Goal: Task Accomplishment & Management: Use online tool/utility

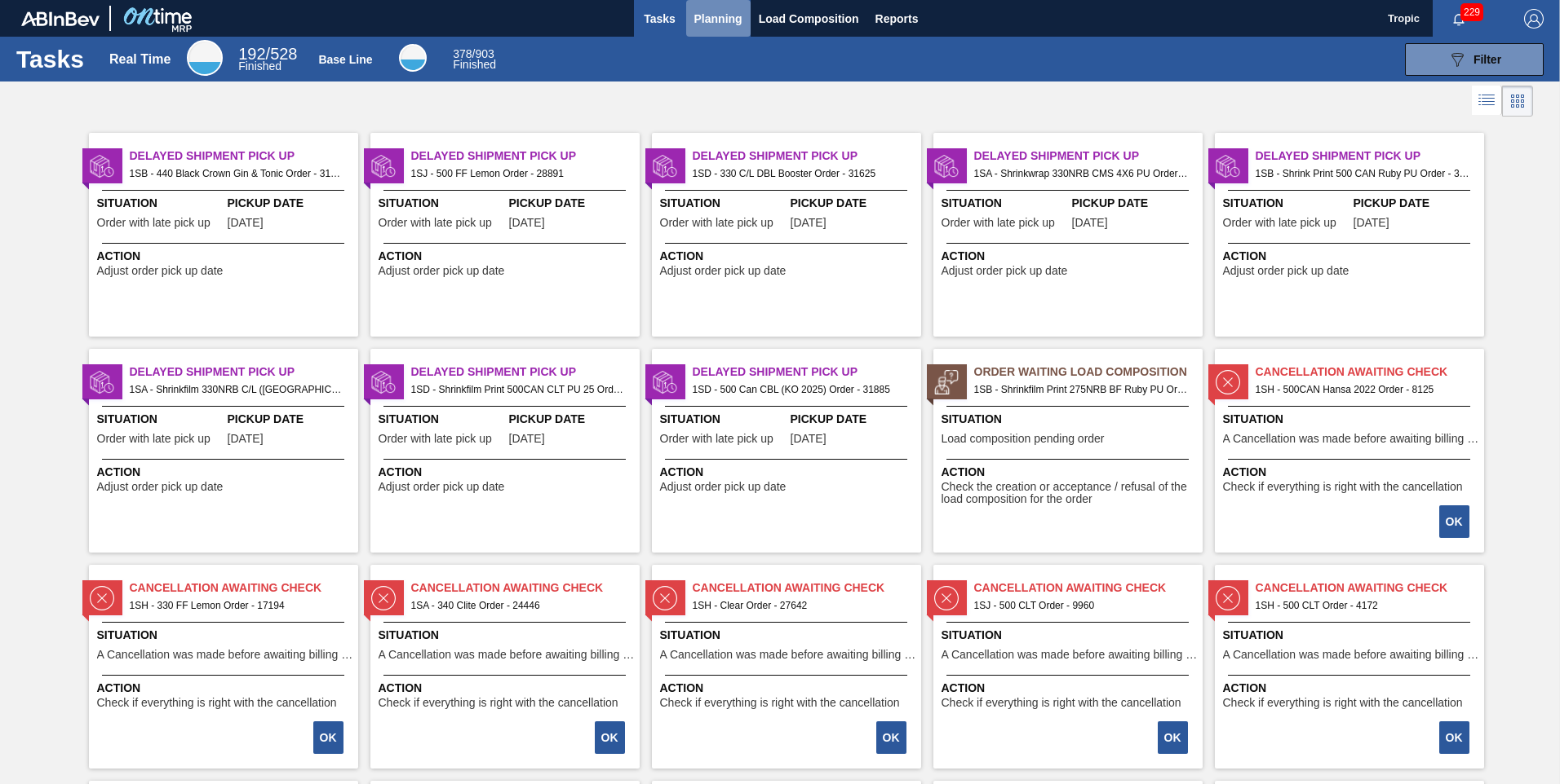
click at [715, 16] on span "Planning" at bounding box center [718, 19] width 48 height 20
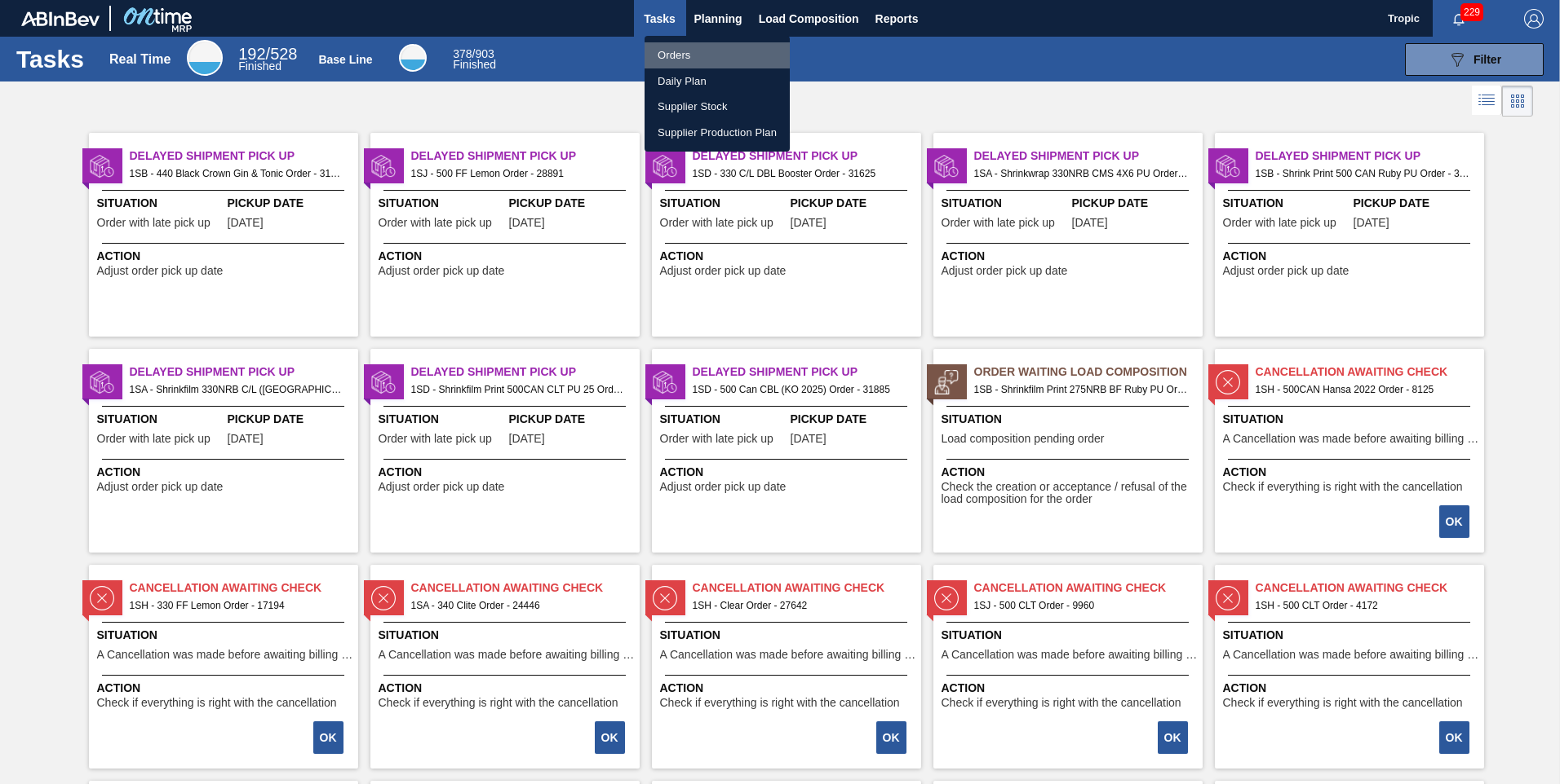
click at [685, 55] on li "Orders" at bounding box center [718, 55] width 145 height 27
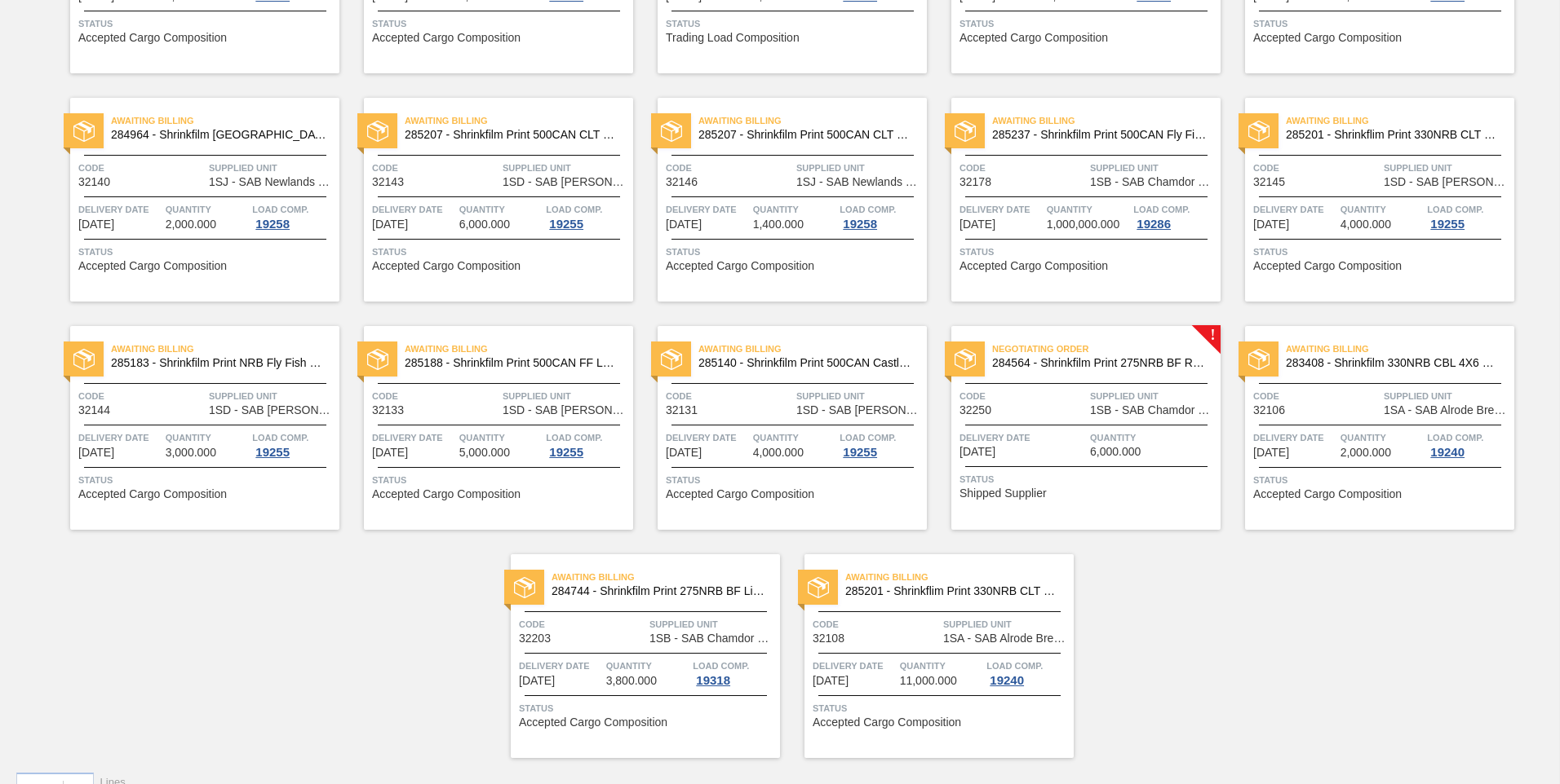
scroll to position [733, 0]
click at [1043, 429] on span "Delivery Date" at bounding box center [1022, 437] width 127 height 17
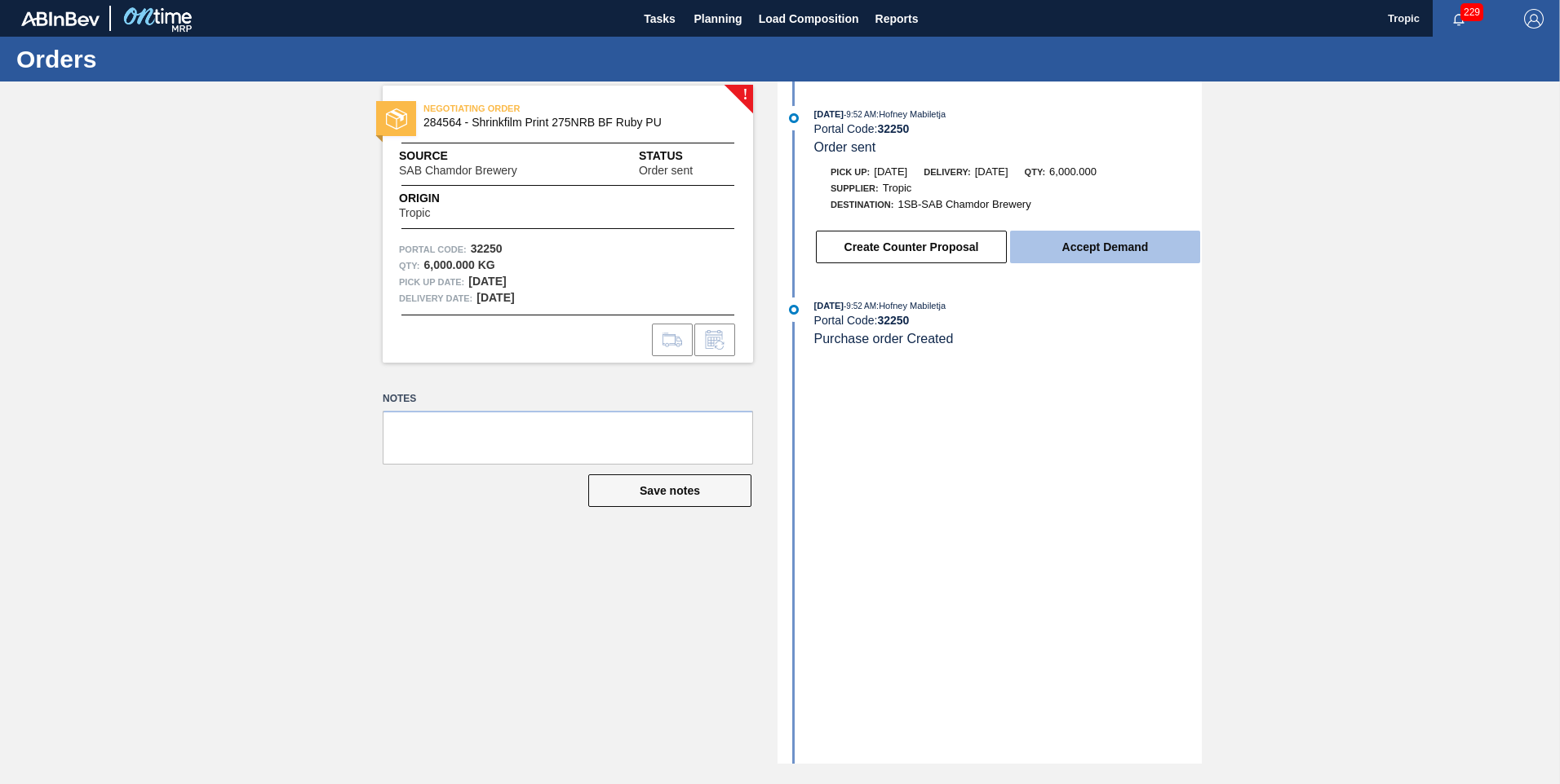
click at [1060, 246] on button "Accept Demand" at bounding box center [1104, 247] width 190 height 32
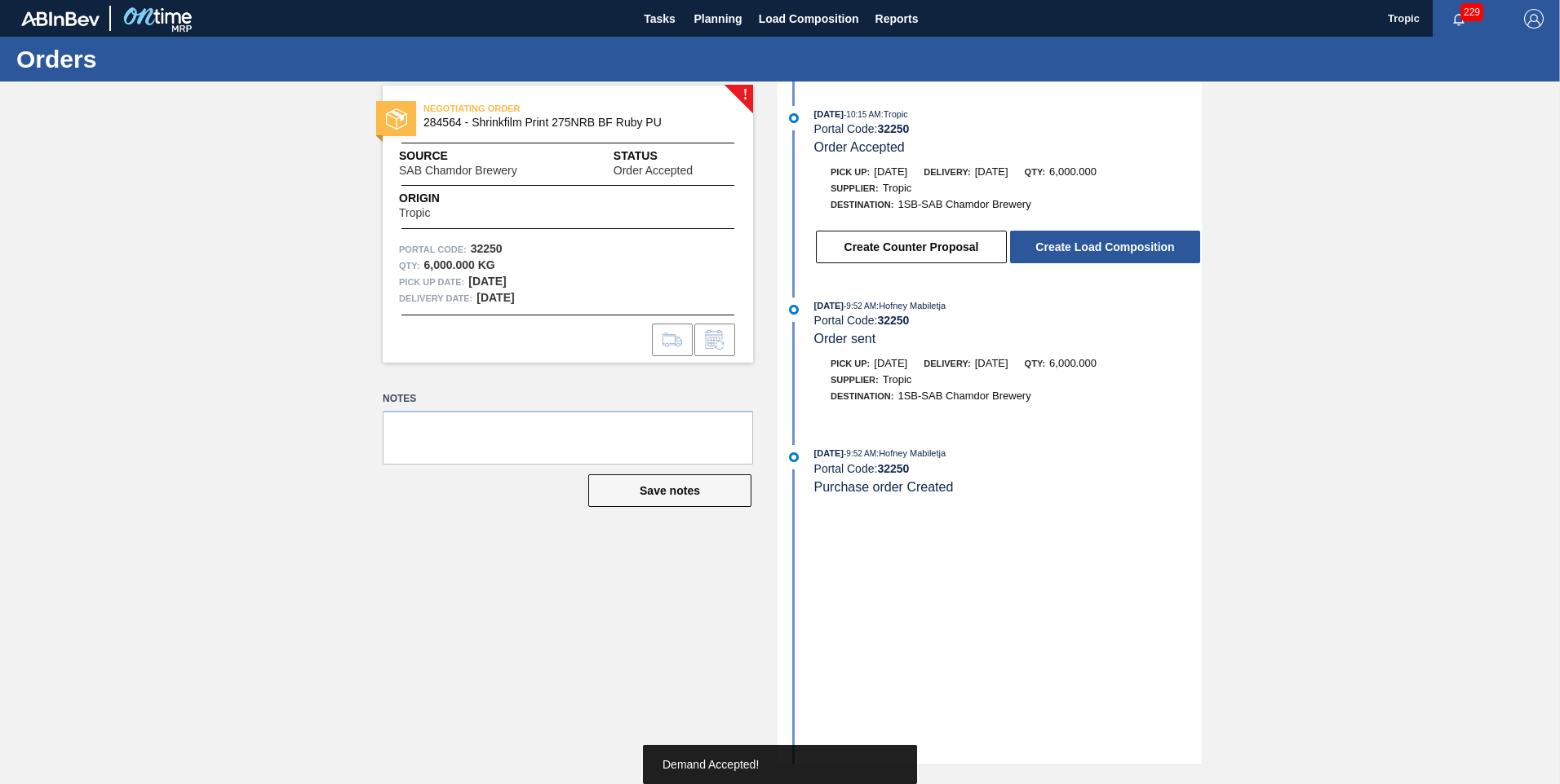
click at [1060, 246] on button "Create Load Composition" at bounding box center [1104, 247] width 190 height 32
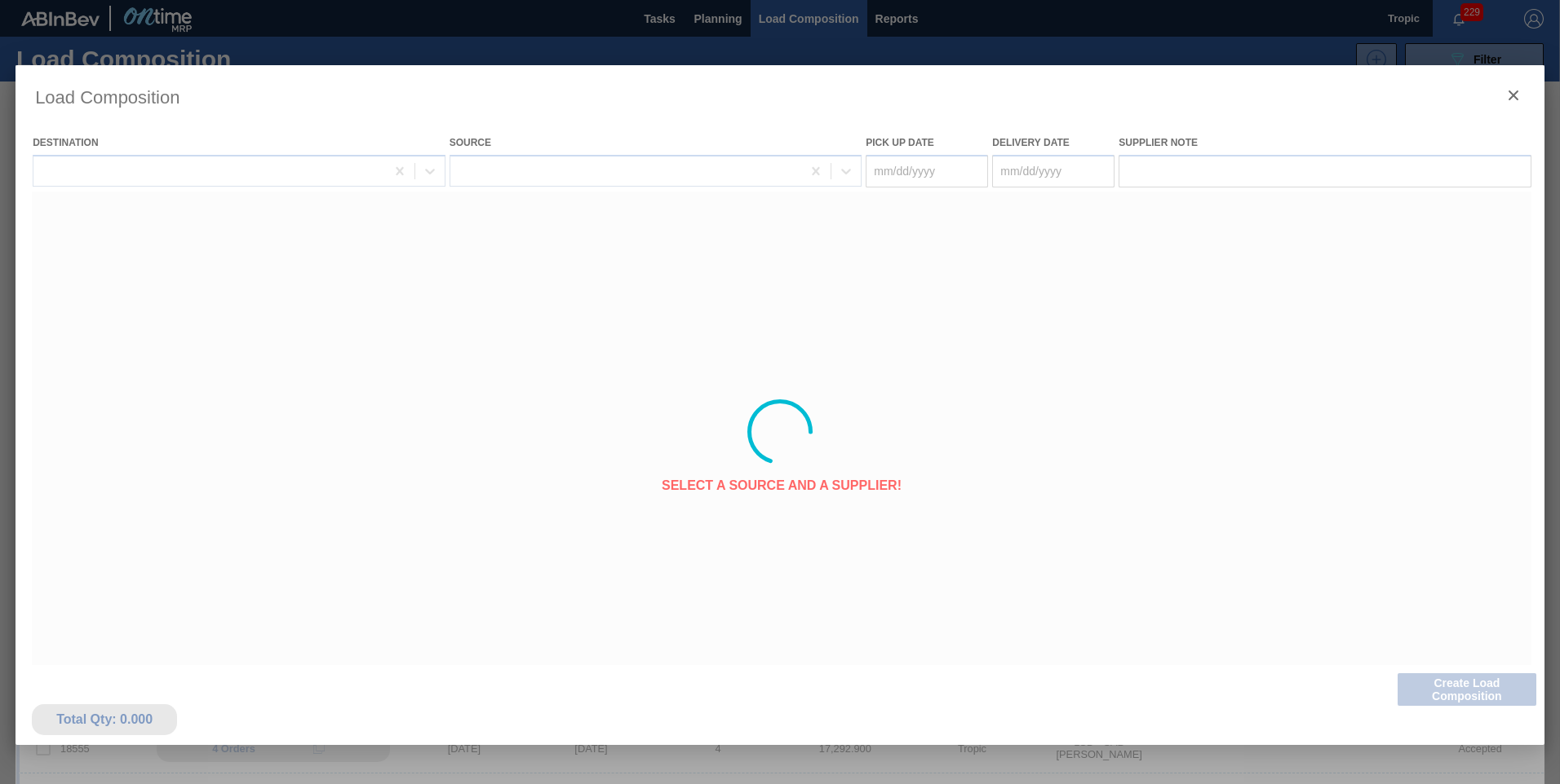
type Date "[DATE]"
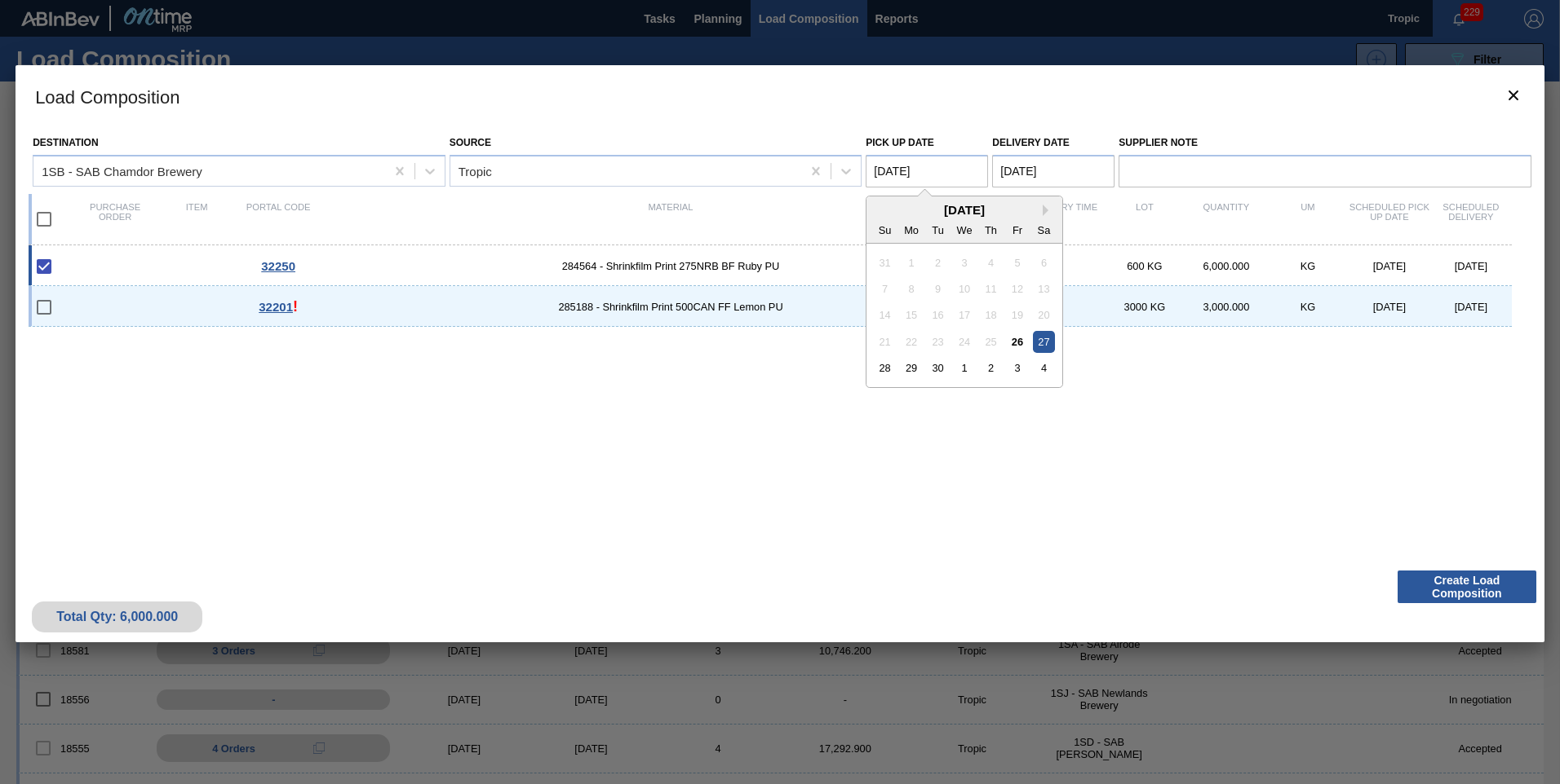
click at [927, 170] on Date "[DATE]" at bounding box center [927, 171] width 122 height 32
click at [914, 371] on div "29" at bounding box center [911, 368] width 22 height 22
type Date "[DATE]"
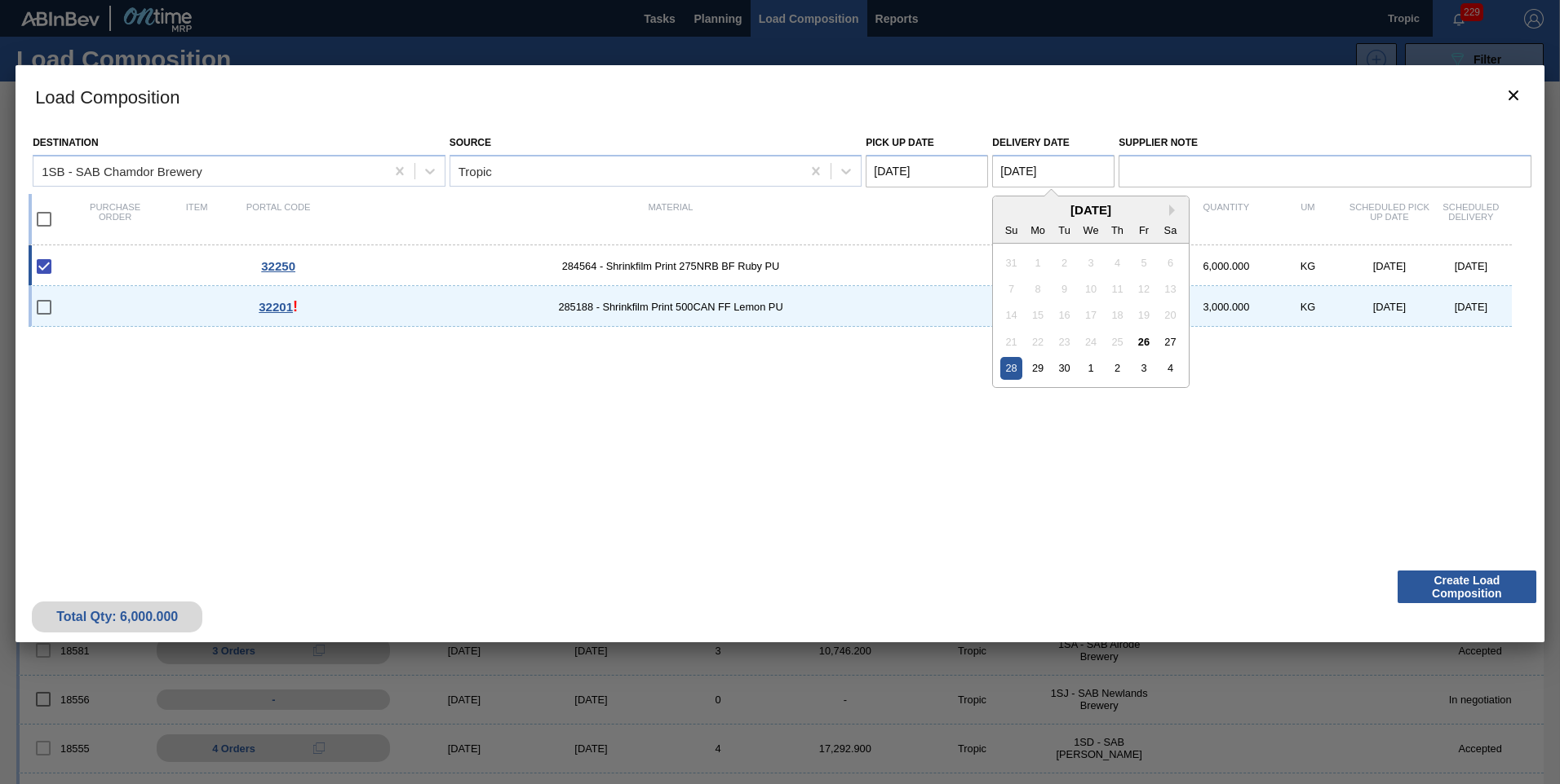
click at [1059, 176] on Date "[DATE]" at bounding box center [1053, 171] width 122 height 32
click at [1060, 368] on div "30" at bounding box center [1064, 368] width 22 height 22
type Date "[DATE]"
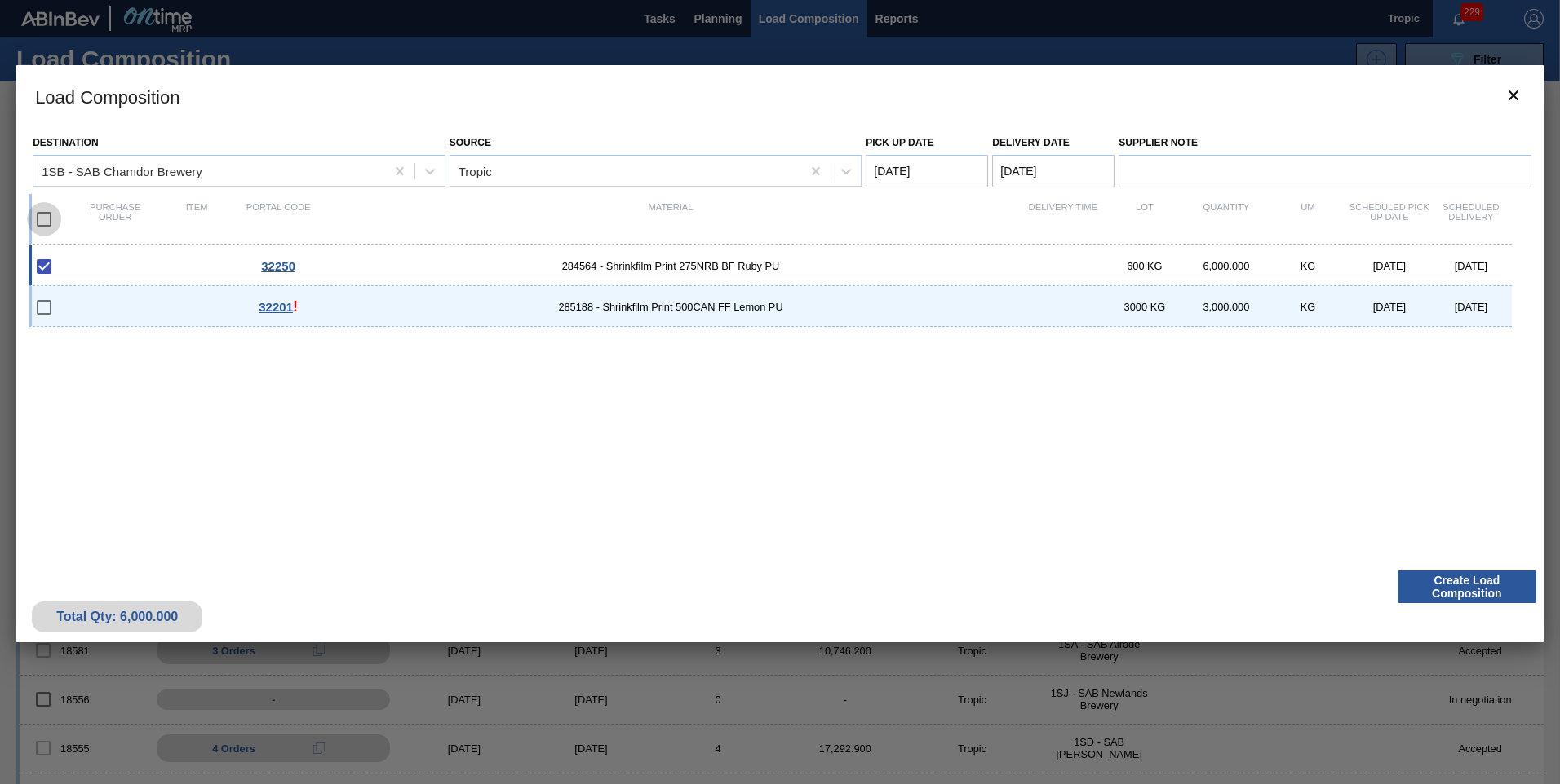
click at [45, 218] on input "checkbox" at bounding box center [43, 219] width 34 height 34
checkbox input "true"
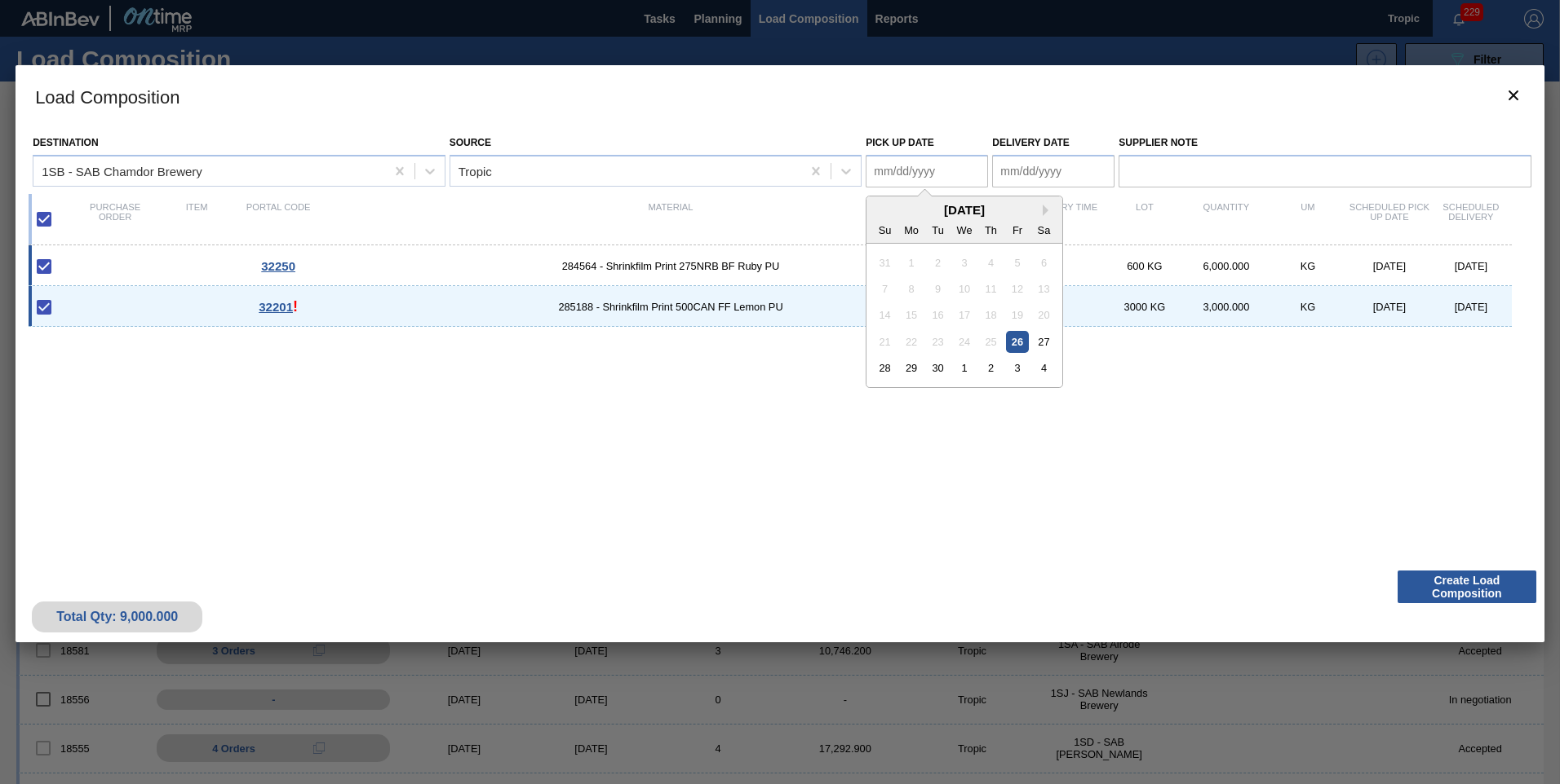
click at [945, 170] on Date "Pick up Date" at bounding box center [927, 171] width 122 height 32
click at [904, 370] on div "29" at bounding box center [911, 368] width 22 height 22
type Date "[DATE]"
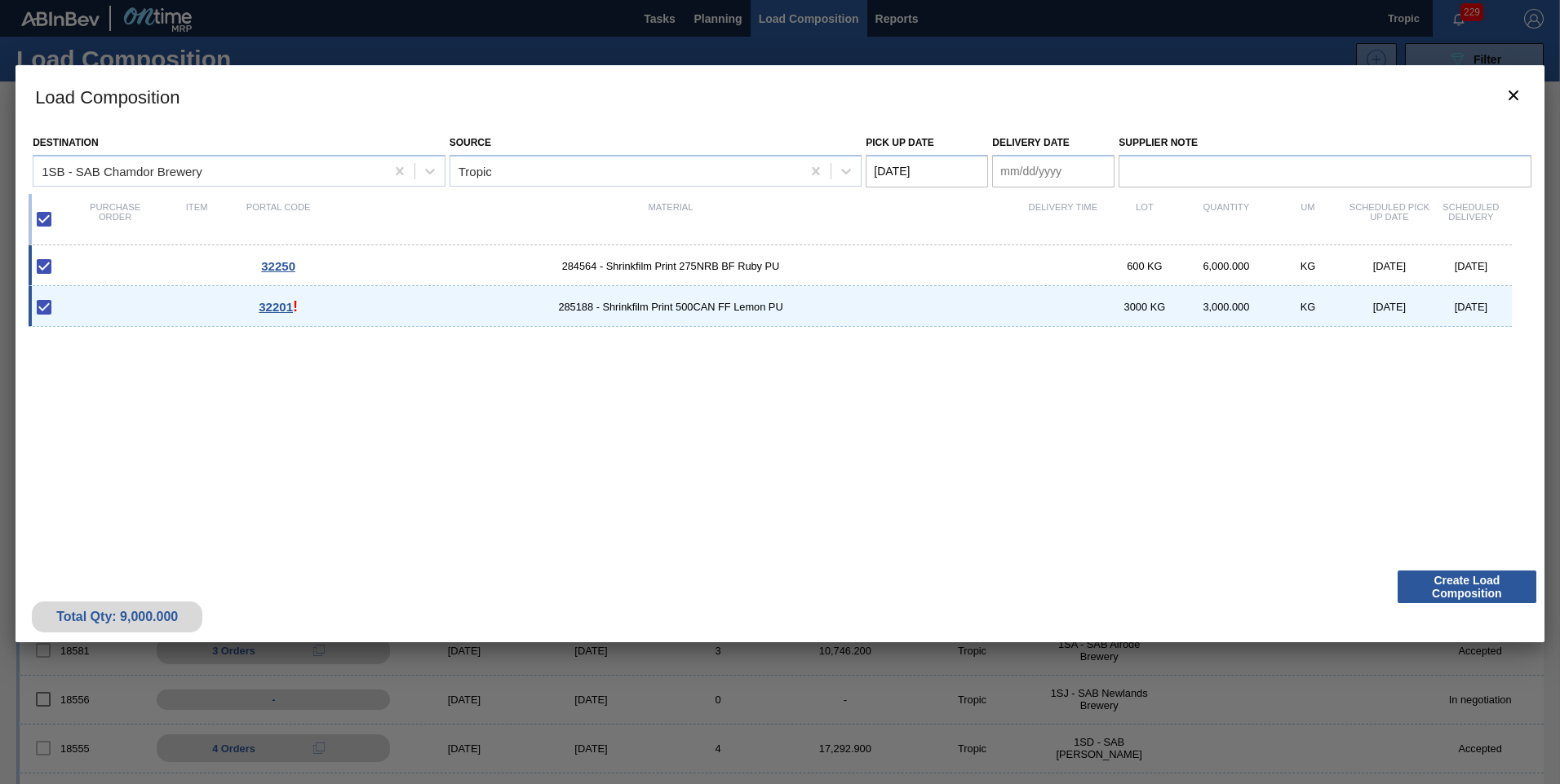
click at [1007, 175] on Date "Delivery Date" at bounding box center [1053, 171] width 122 height 32
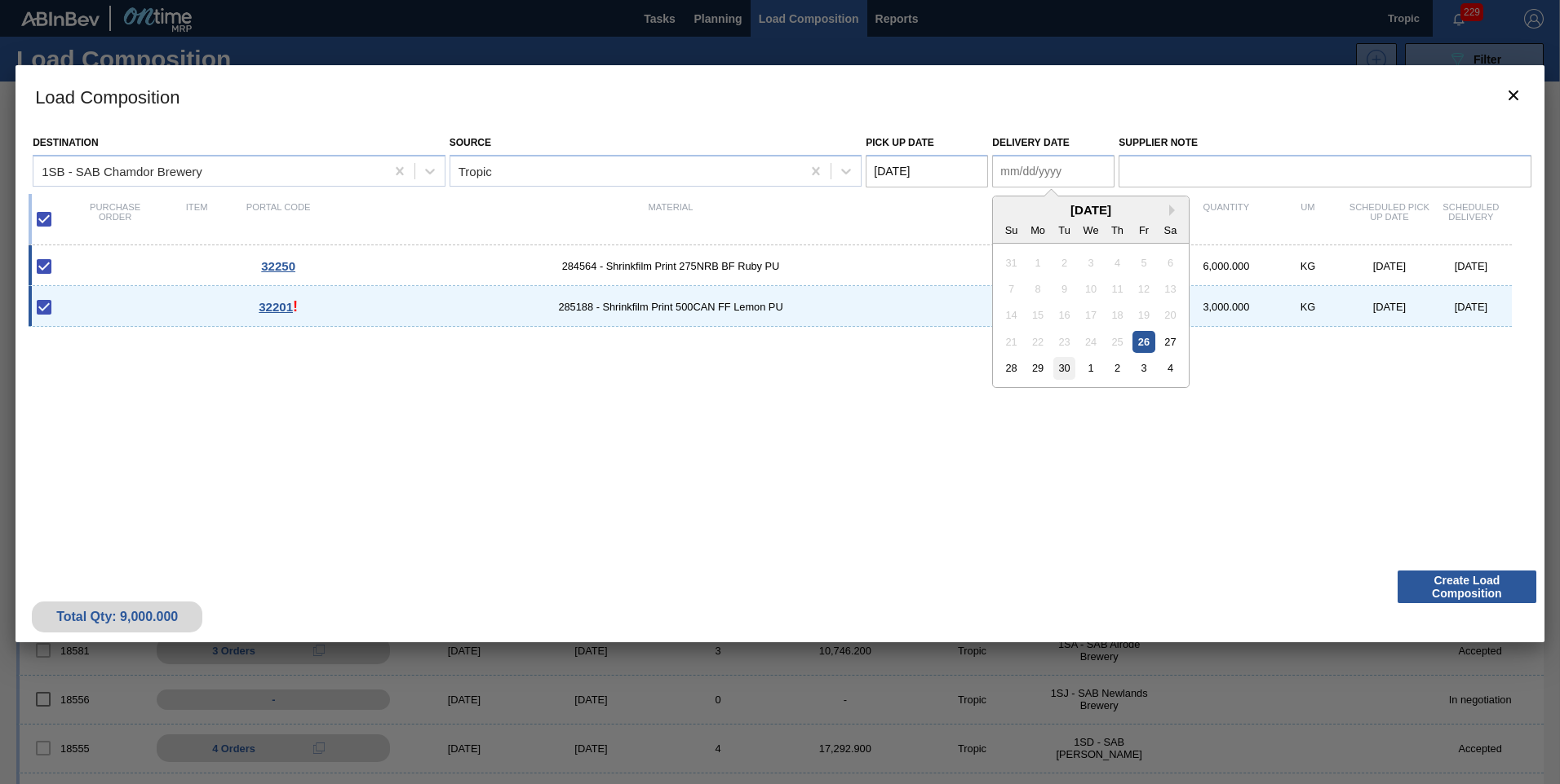
click at [1059, 371] on div "30" at bounding box center [1064, 368] width 22 height 22
type Date "[DATE]"
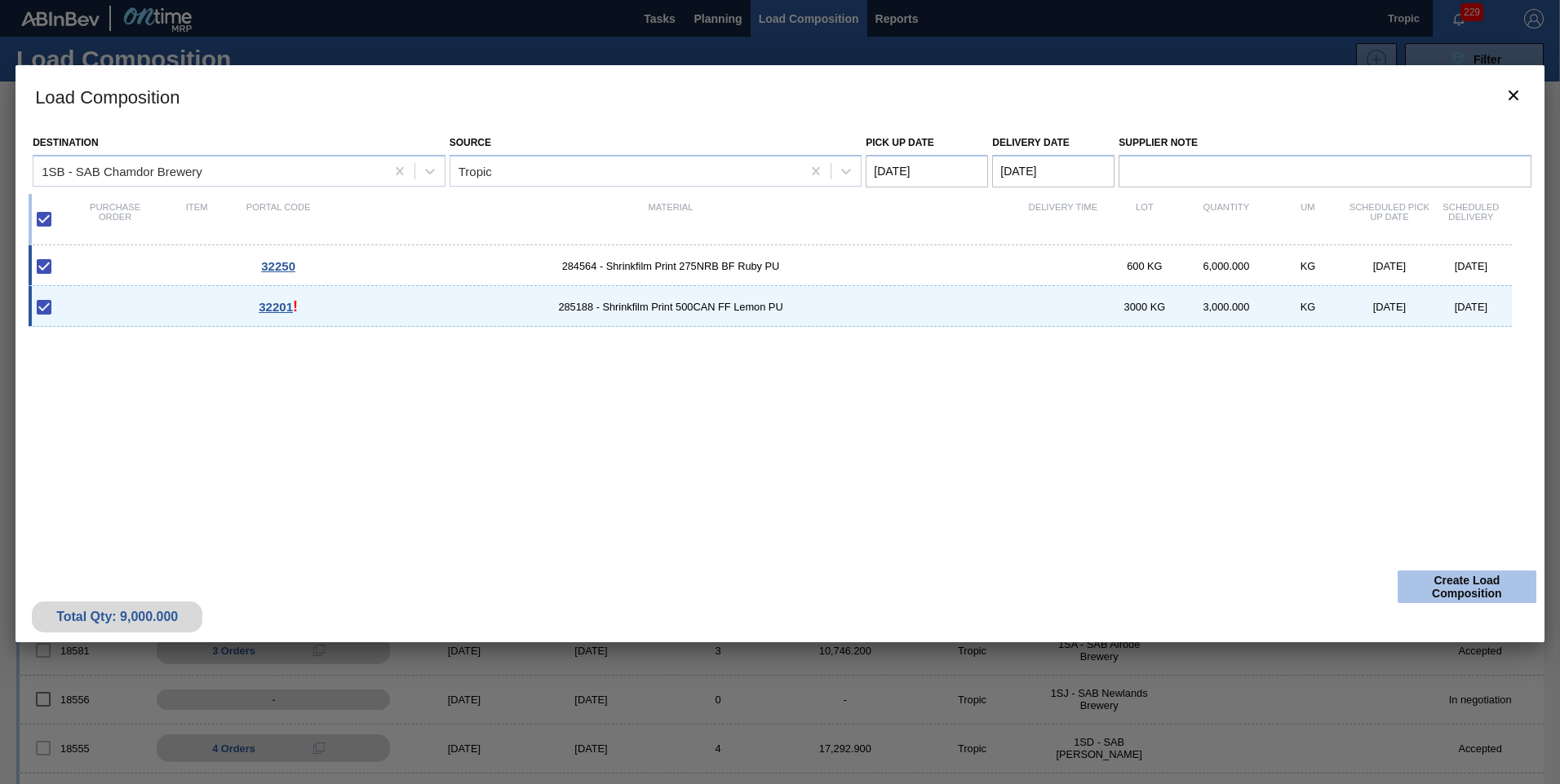
click at [1443, 579] on button "Create Load Composition" at bounding box center [1467, 587] width 139 height 32
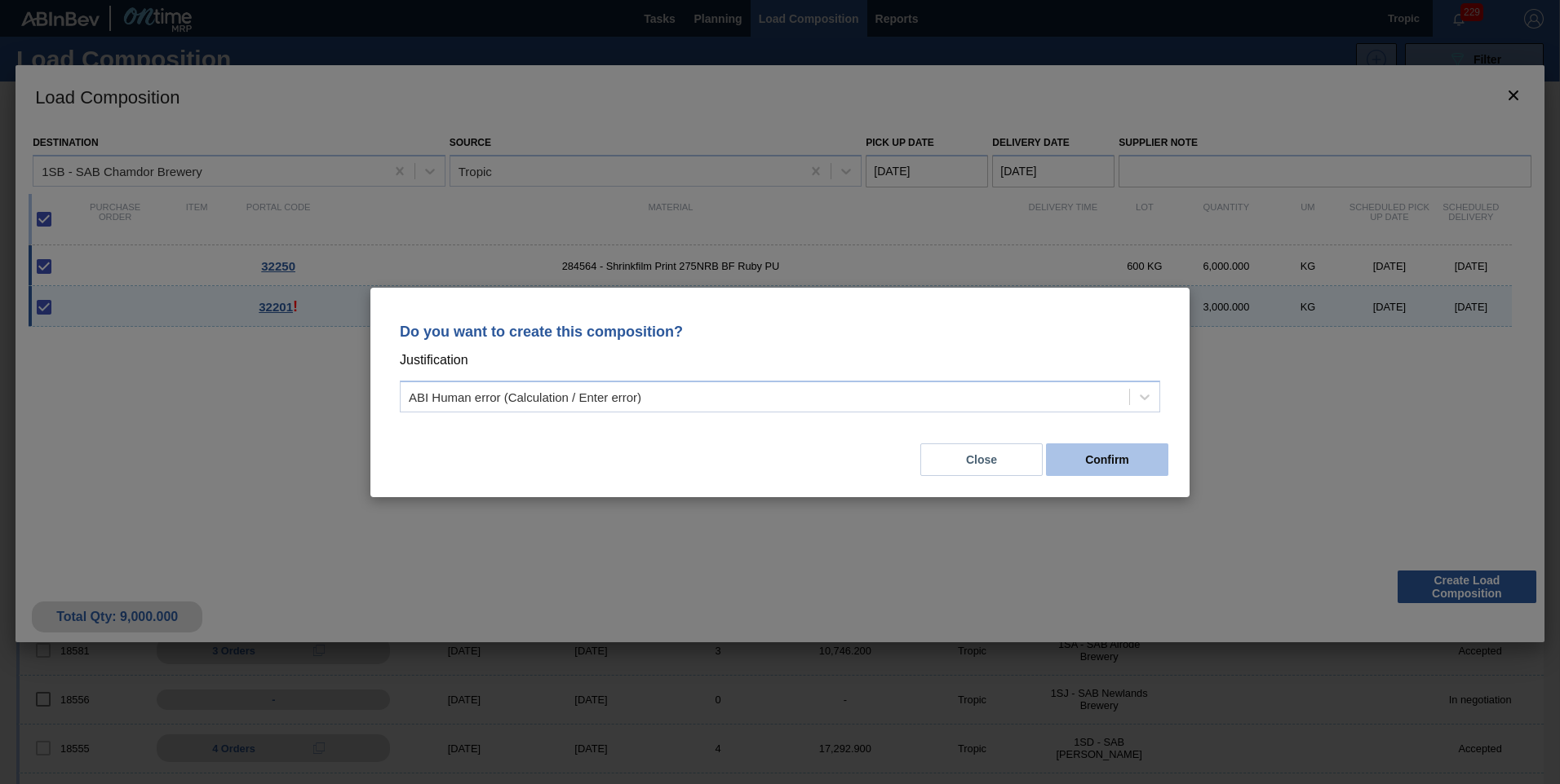
click at [1103, 476] on button "Confirm" at bounding box center [1107, 459] width 122 height 32
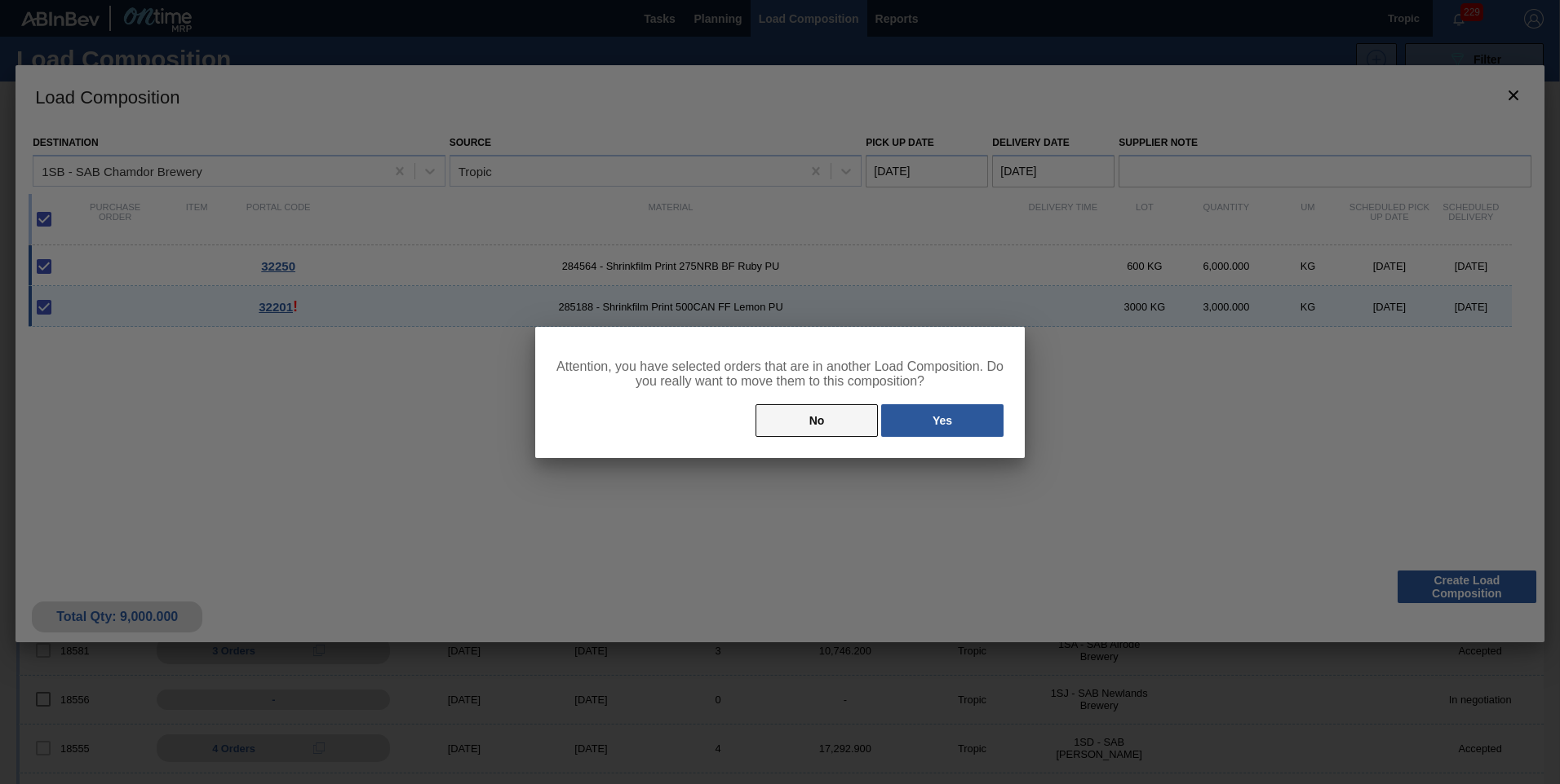
click at [845, 415] on button "No" at bounding box center [817, 420] width 122 height 32
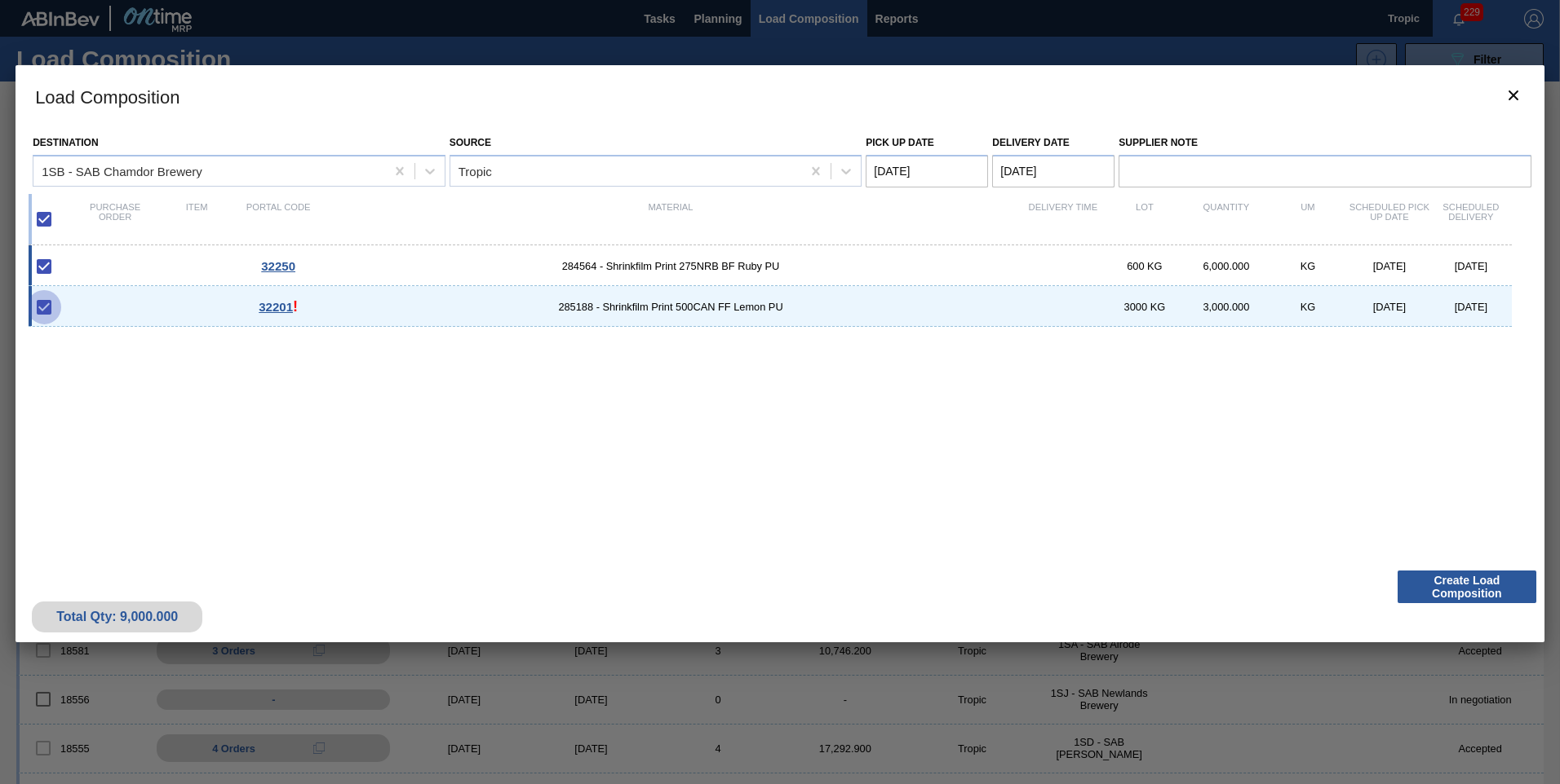
click at [33, 302] on input "checkbox" at bounding box center [43, 307] width 34 height 34
checkbox input "true"
click at [36, 303] on input "checkbox" at bounding box center [43, 307] width 34 height 34
checkbox input "true"
click at [293, 308] on span "!" at bounding box center [295, 307] width 5 height 17
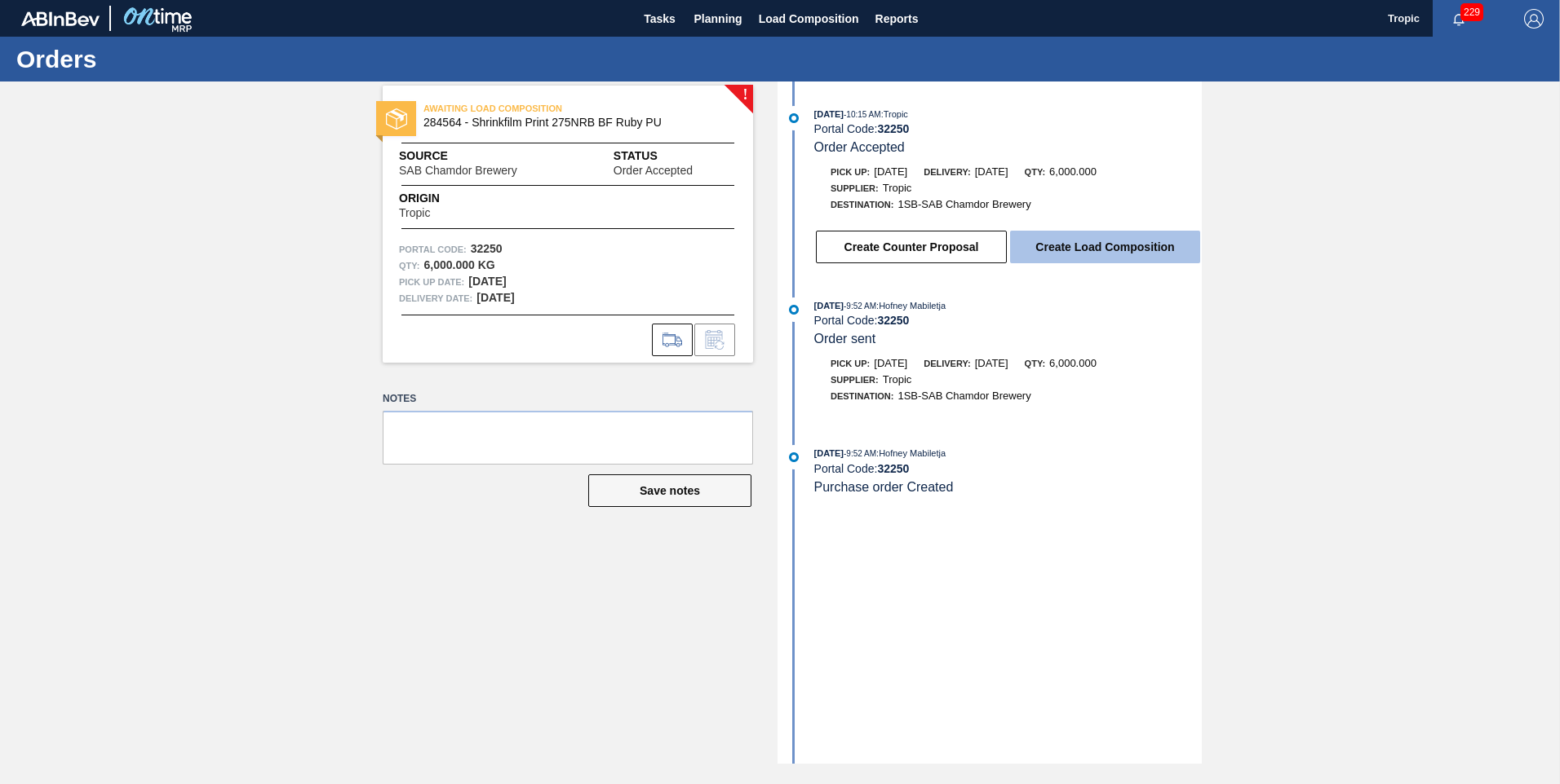
click at [1099, 252] on button "Create Load Composition" at bounding box center [1104, 247] width 190 height 32
click at [1094, 252] on button "Create Load Composition" at bounding box center [1104, 247] width 190 height 32
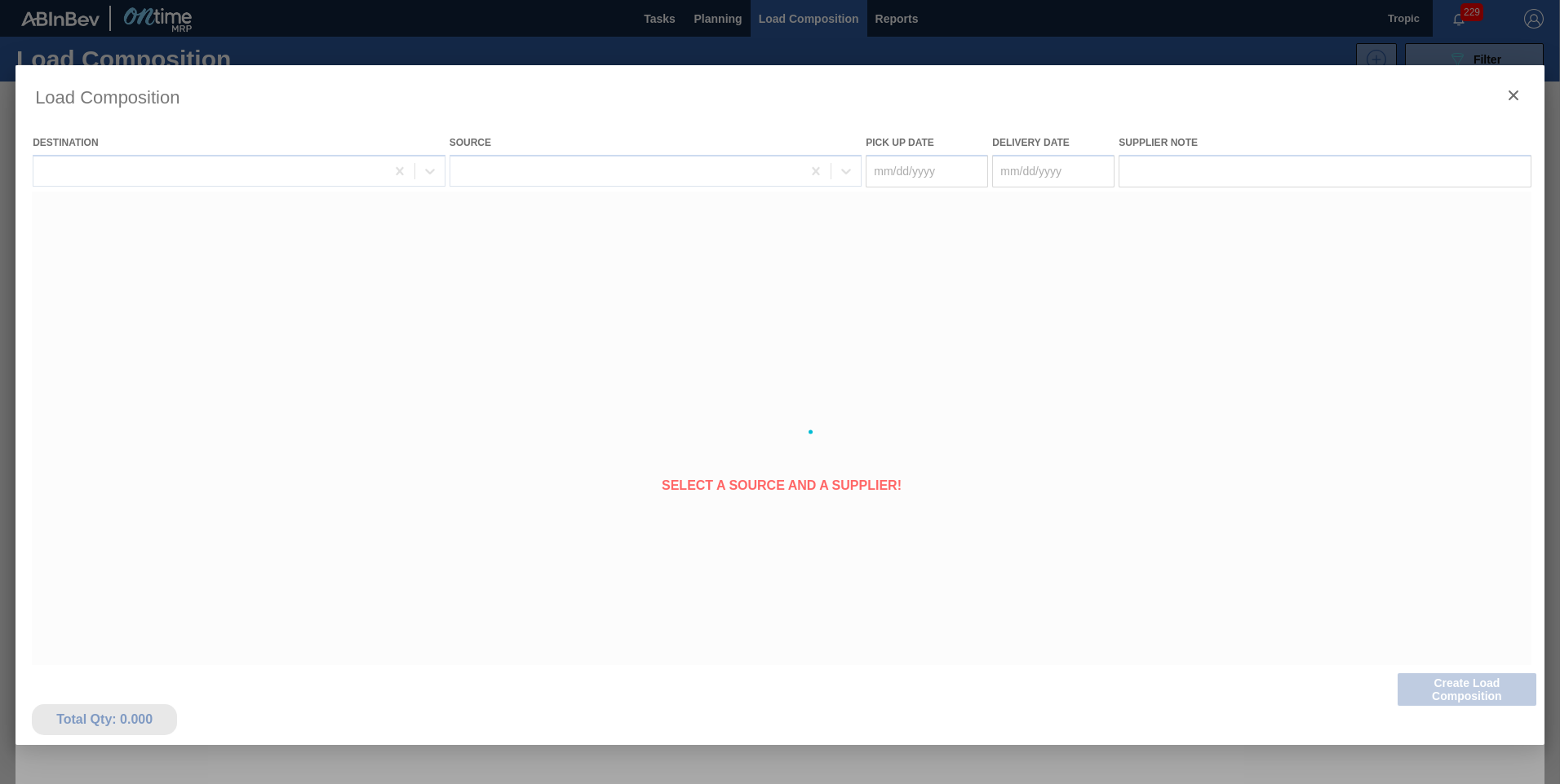
type Date "[DATE]"
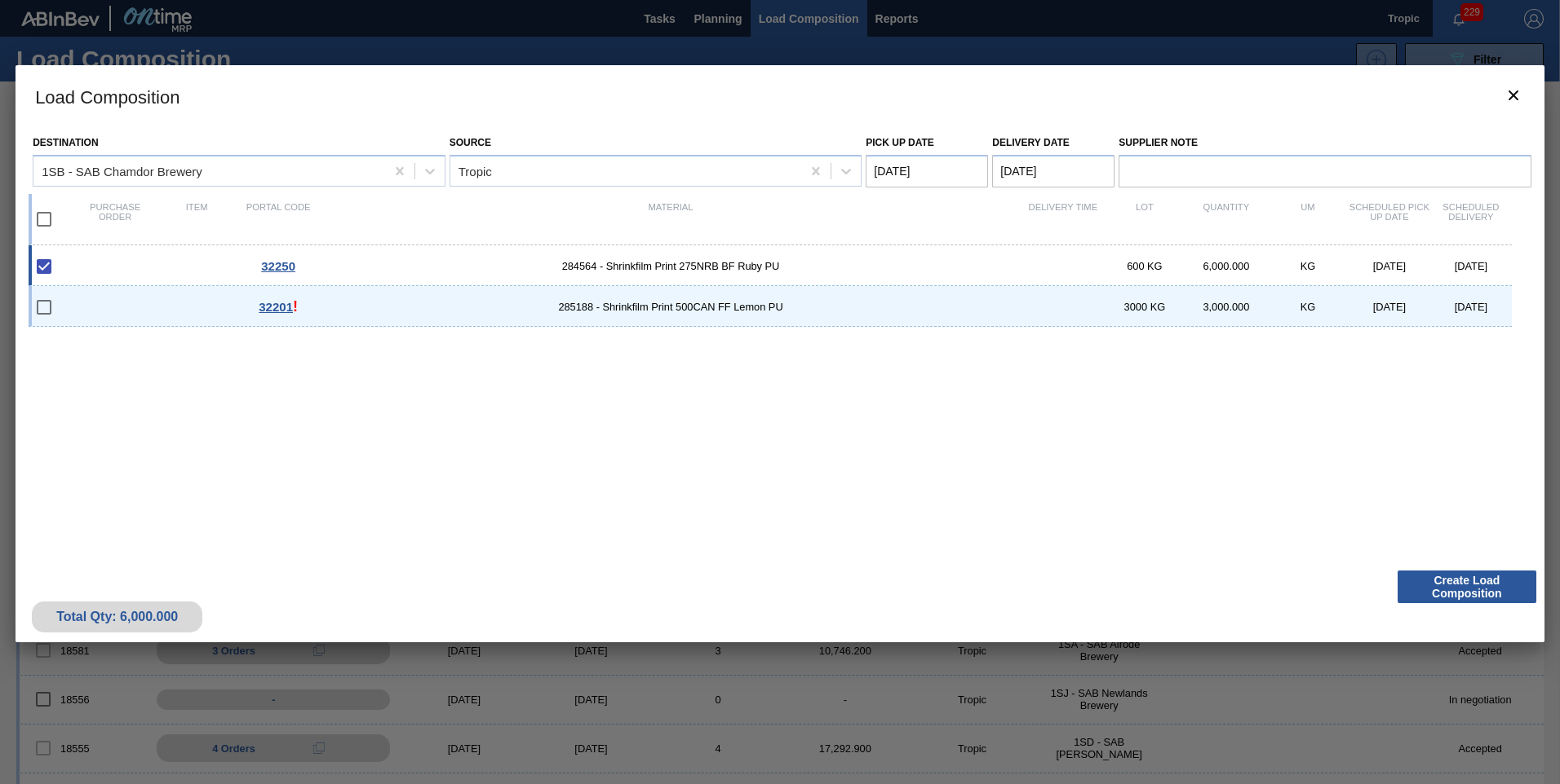
click at [935, 165] on Date "[DATE]" at bounding box center [927, 171] width 122 height 32
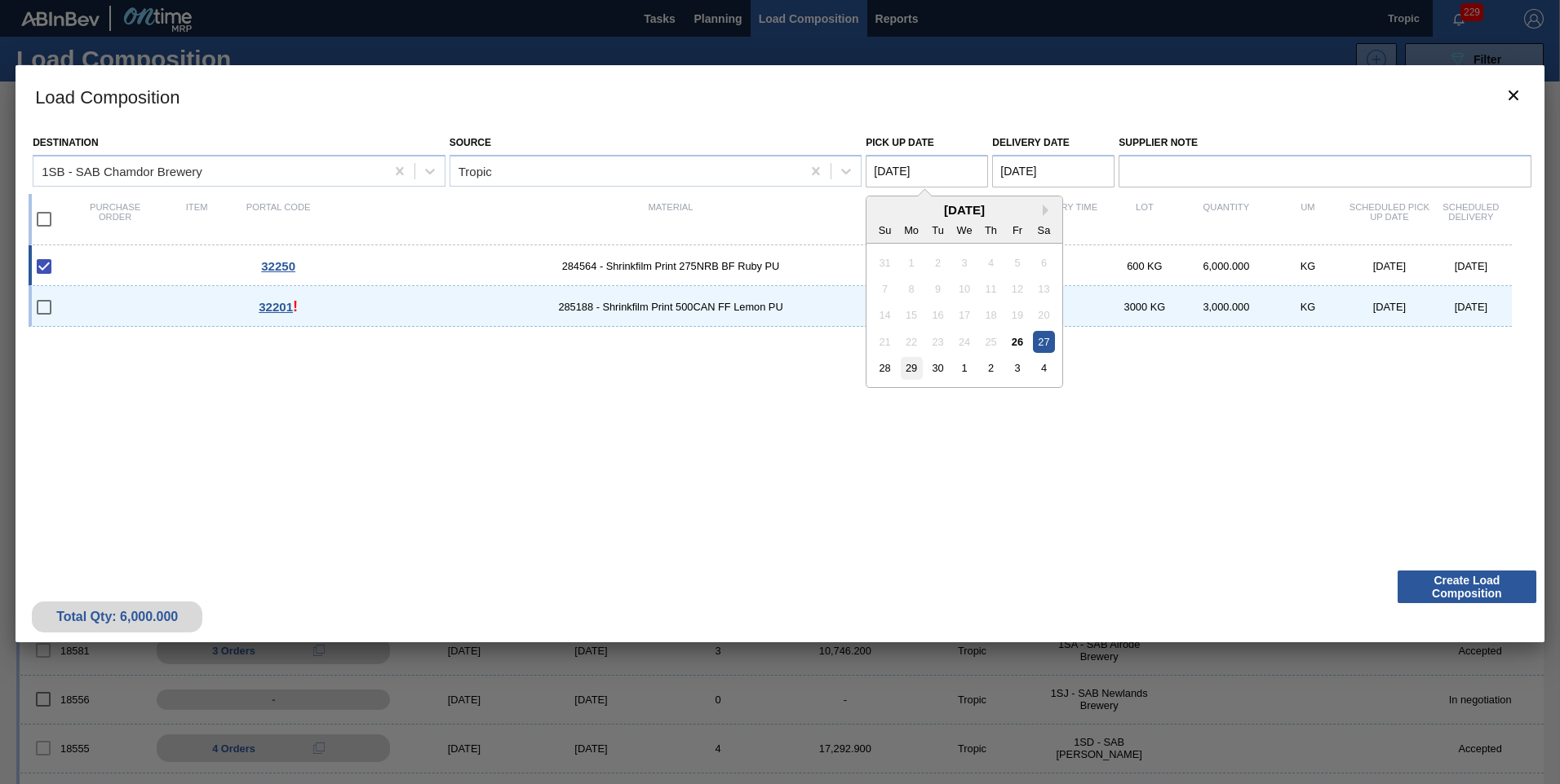
click at [912, 366] on div "29" at bounding box center [911, 368] width 22 height 22
type Date "[DATE]"
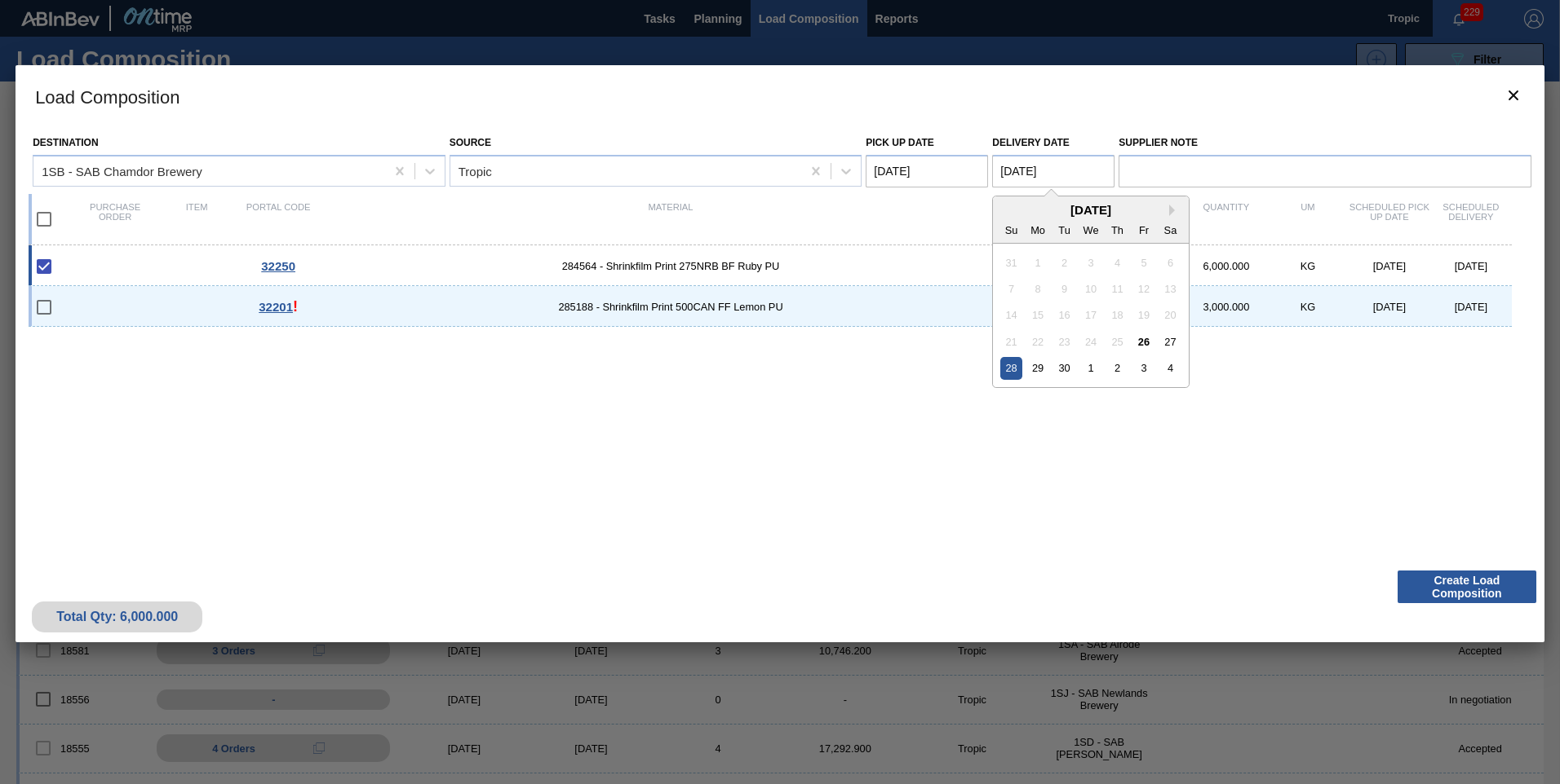
click at [1020, 163] on Date "[DATE]" at bounding box center [1053, 171] width 122 height 32
click at [1063, 368] on div "30" at bounding box center [1064, 368] width 22 height 22
type Date "[DATE]"
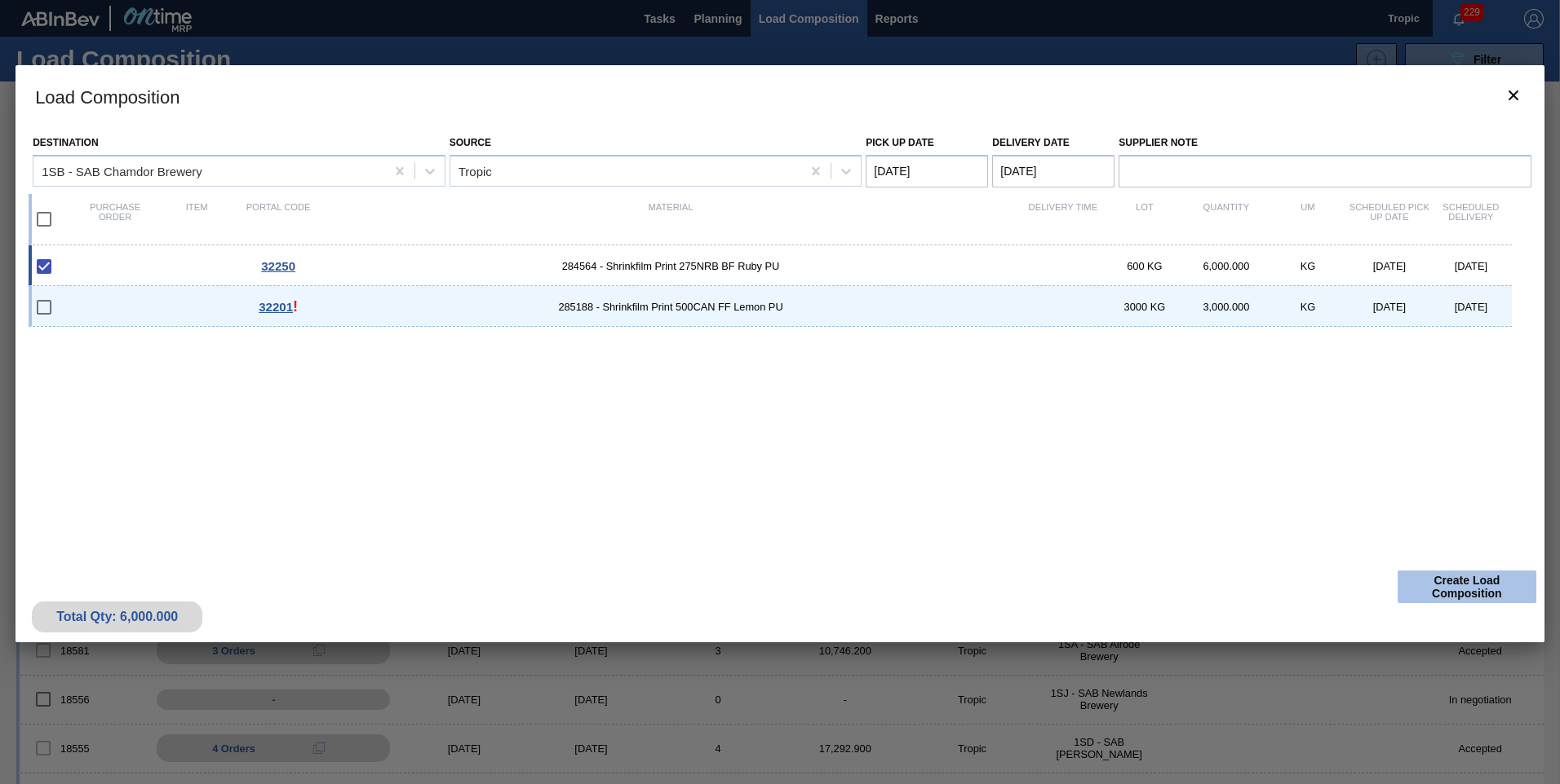
click at [1461, 588] on button "Create Load Composition" at bounding box center [1467, 587] width 139 height 32
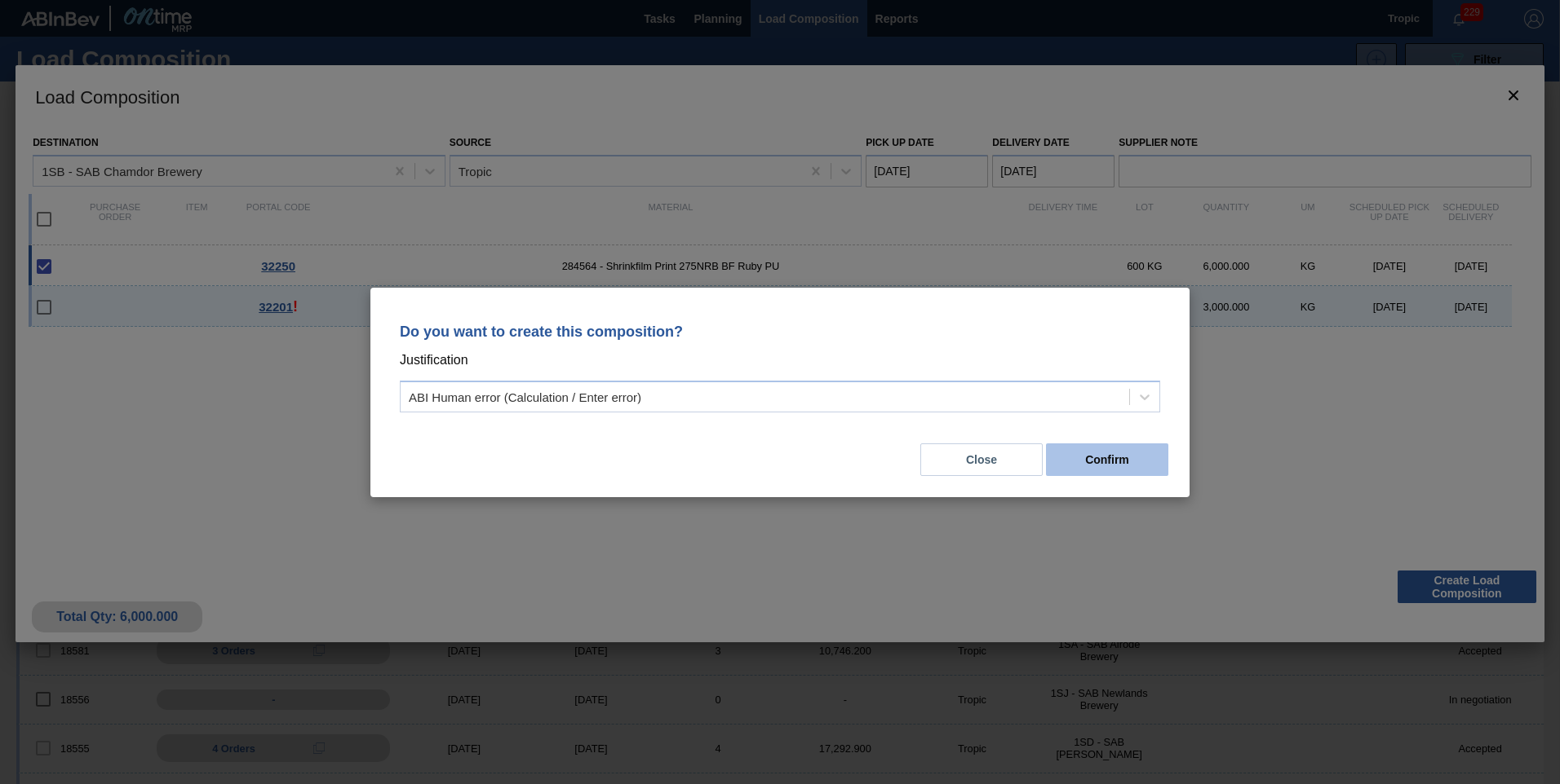
click at [1108, 466] on button "Confirm" at bounding box center [1107, 459] width 122 height 32
